Goal: Information Seeking & Learning: Learn about a topic

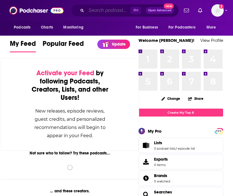
click at [92, 12] on input "Search podcasts, credits, & more..." at bounding box center [108, 10] width 44 height 9
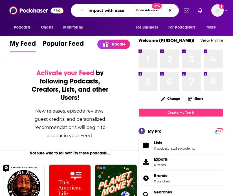
type input "impact with ease"
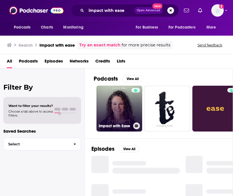
click at [111, 108] on link "Impact with Ease" at bounding box center [120, 109] width 46 height 46
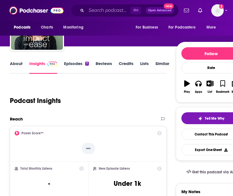
scroll to position [37, 0]
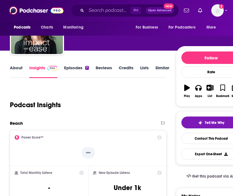
click at [72, 69] on link "Episodes 7" at bounding box center [76, 71] width 25 height 13
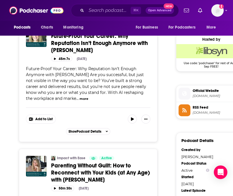
scroll to position [401, 0]
